Goal: Transaction & Acquisition: Obtain resource

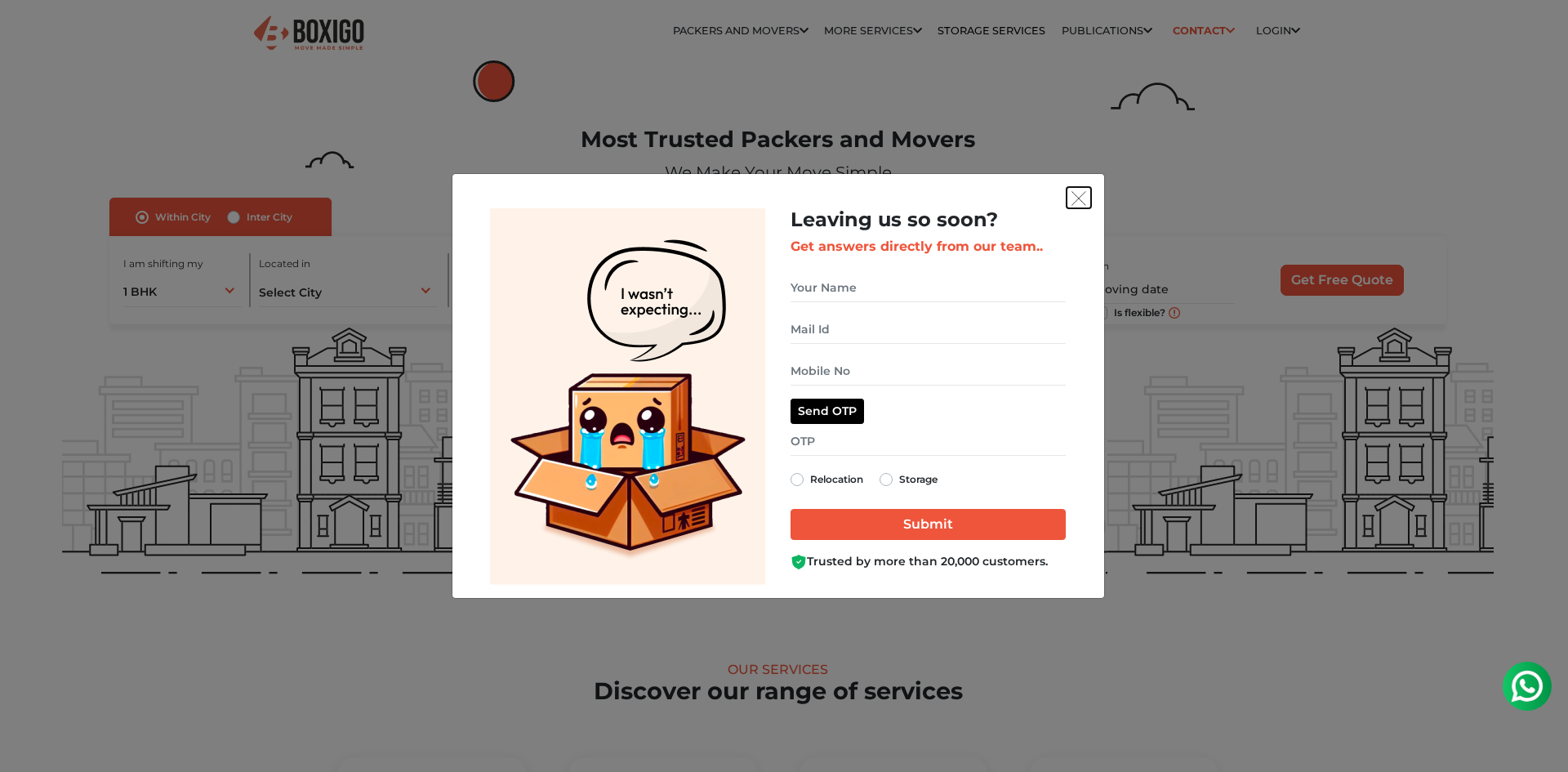
click at [1080, 196] on img "get free quote dialog" at bounding box center [1079, 198] width 15 height 15
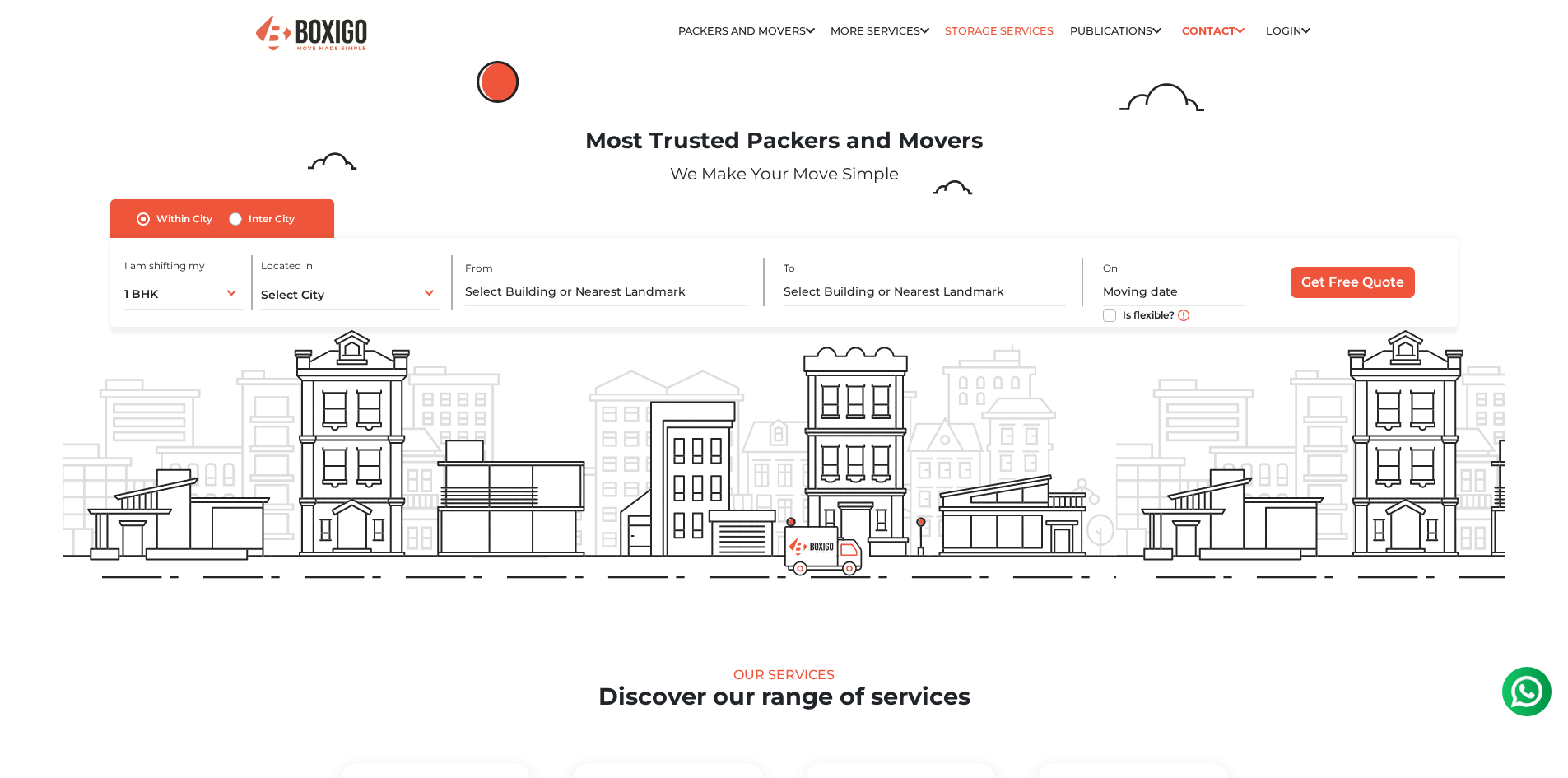
click at [1009, 28] on link "Storage Services" at bounding box center [999, 30] width 108 height 12
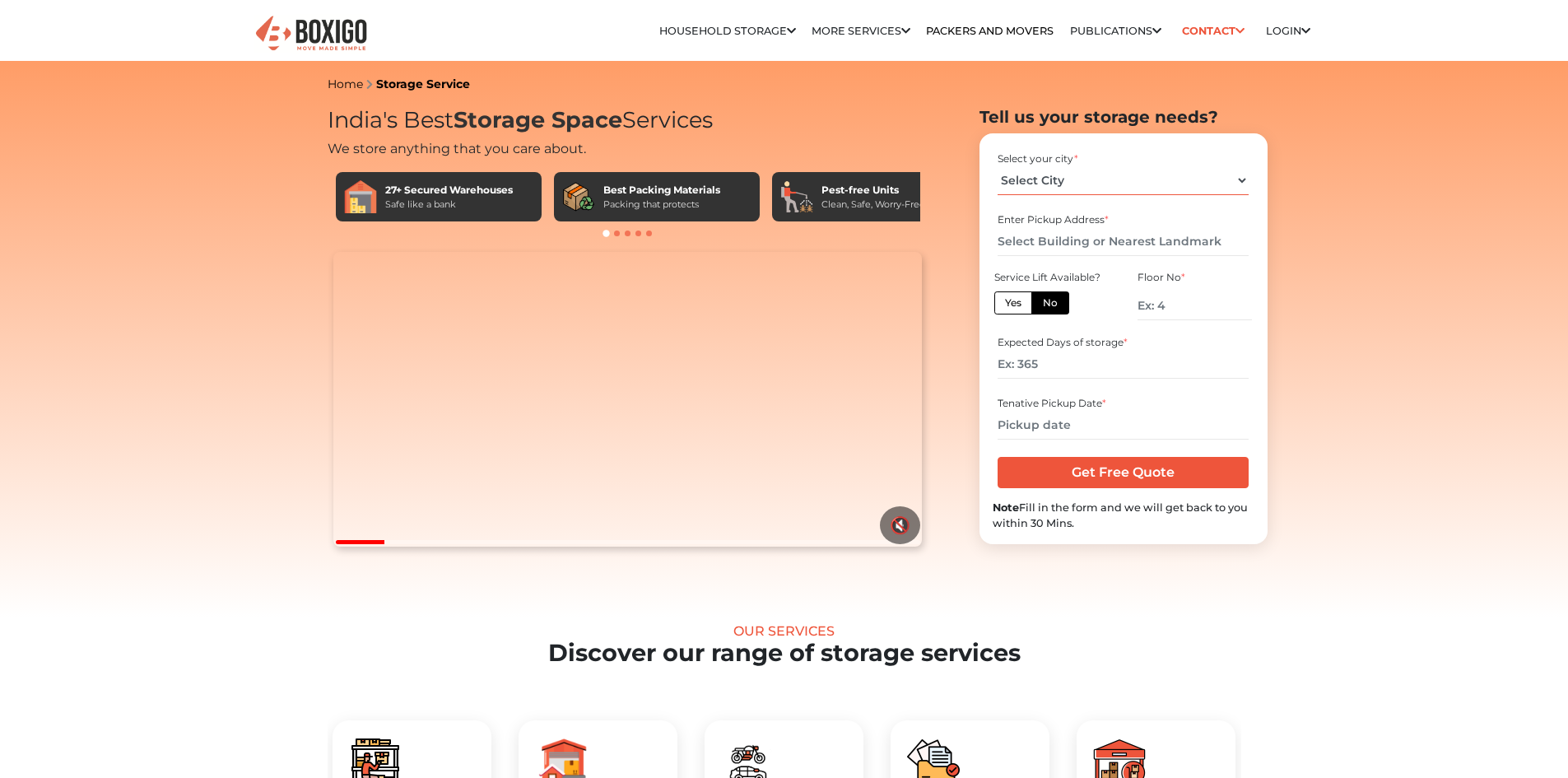
click at [1013, 184] on select "Select City [GEOGRAPHIC_DATA] [GEOGRAPHIC_DATA] [GEOGRAPHIC_DATA] [GEOGRAPHIC_D…" at bounding box center [1124, 180] width 251 height 29
select select "[GEOGRAPHIC_DATA]"
click at [998, 166] on select "Select City [GEOGRAPHIC_DATA] [GEOGRAPHIC_DATA] [GEOGRAPHIC_DATA] [GEOGRAPHIC_D…" at bounding box center [1124, 180] width 251 height 29
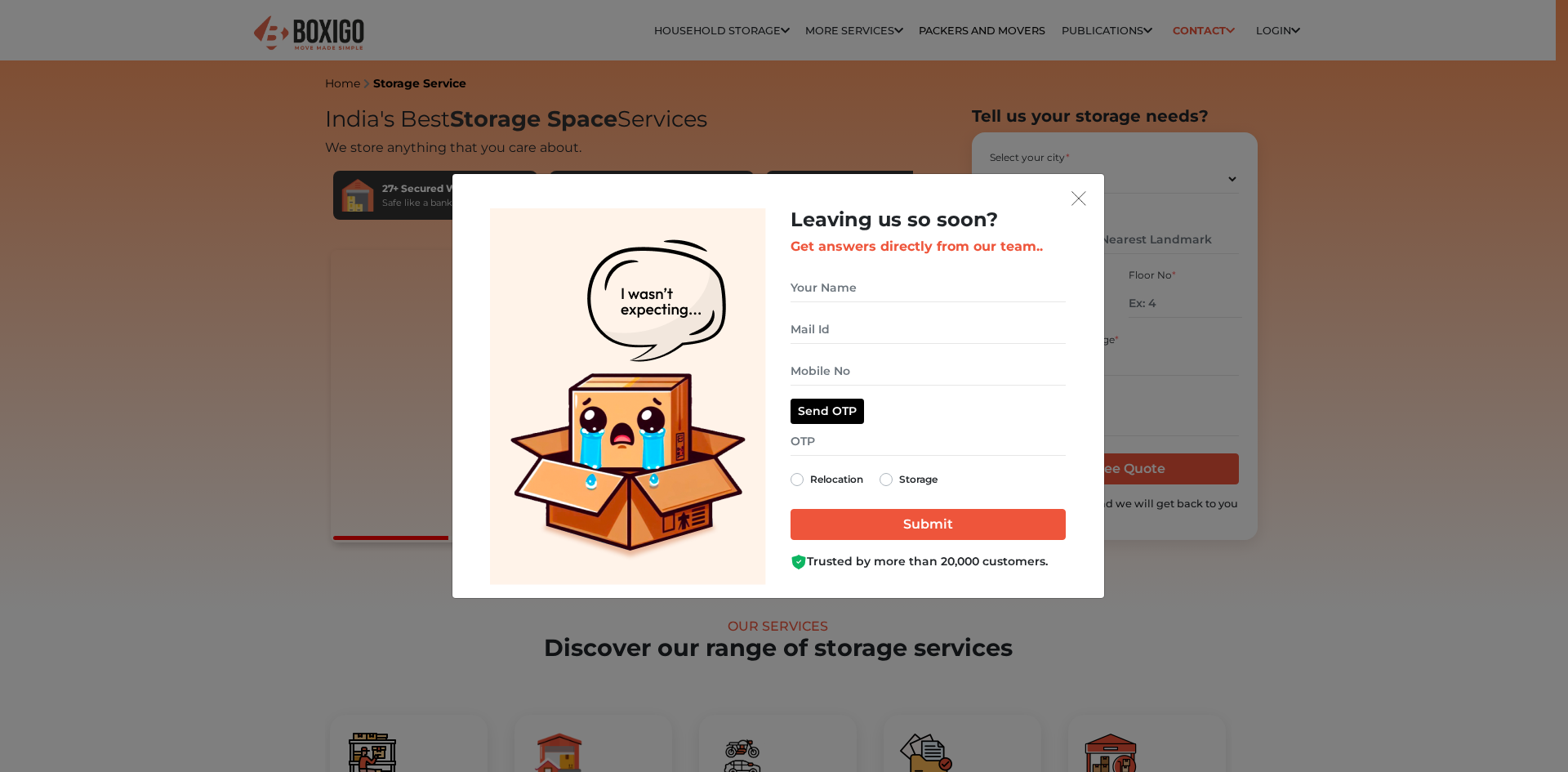
click at [125, 227] on div "Leaving us so soon? Get answers directly from our team.. Relocation Storage" at bounding box center [784, 386] width 1568 height 772
